Goal: Task Accomplishment & Management: Use online tool/utility

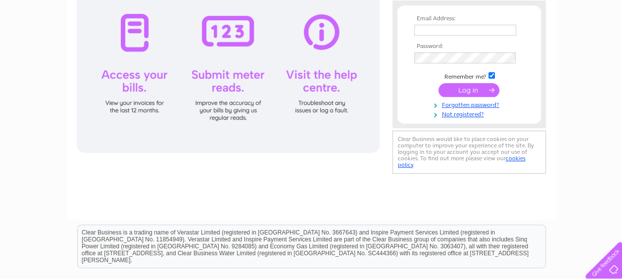
scroll to position [148, 0]
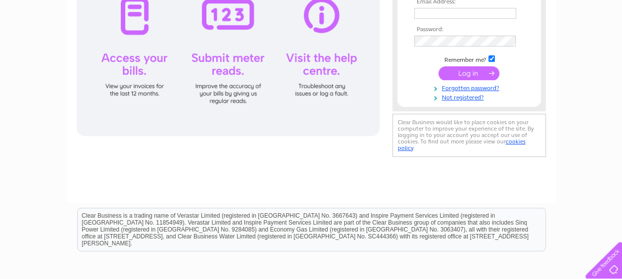
type input "standrews@kiltshopscotland.com"
click at [483, 72] on input "submit" at bounding box center [468, 73] width 61 height 14
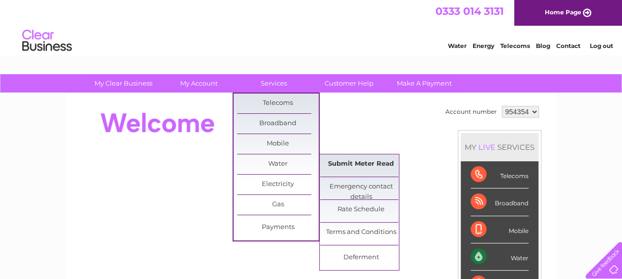
click at [343, 167] on link "Submit Meter Read" at bounding box center [361, 164] width 82 height 20
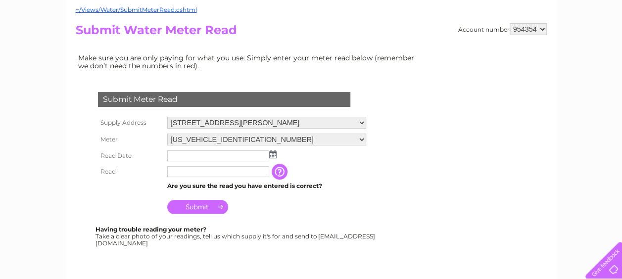
scroll to position [198, 0]
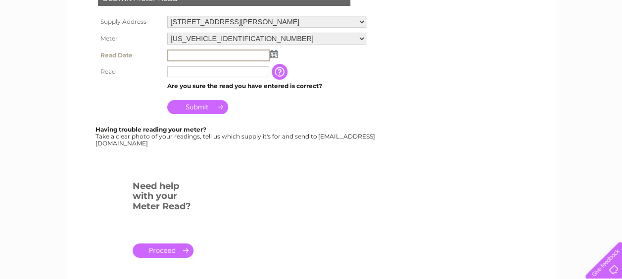
click at [253, 54] on input "text" at bounding box center [218, 55] width 103 height 12
click at [275, 52] on img at bounding box center [273, 54] width 7 height 8
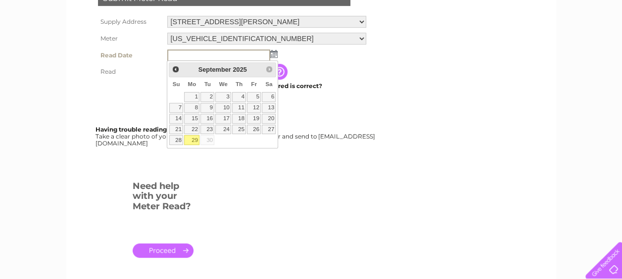
click at [194, 139] on link "29" at bounding box center [191, 140] width 15 height 10
type input "[DATE]"
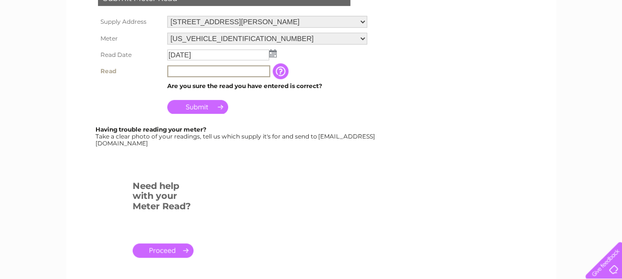
click at [195, 68] on input "text" at bounding box center [218, 71] width 103 height 12
type input "025"
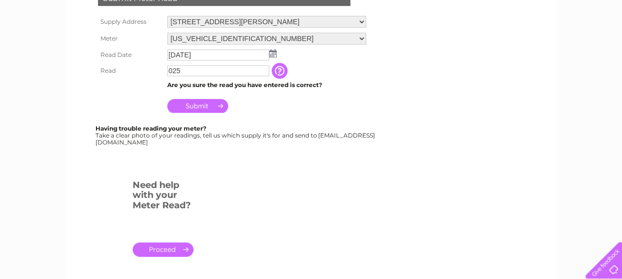
click at [215, 108] on input "Submit" at bounding box center [197, 106] width 61 height 14
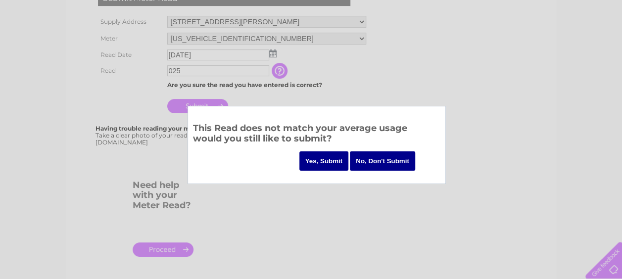
click at [334, 157] on input "Yes, Submit" at bounding box center [323, 160] width 49 height 19
